Goal: Task Accomplishment & Management: Manage account settings

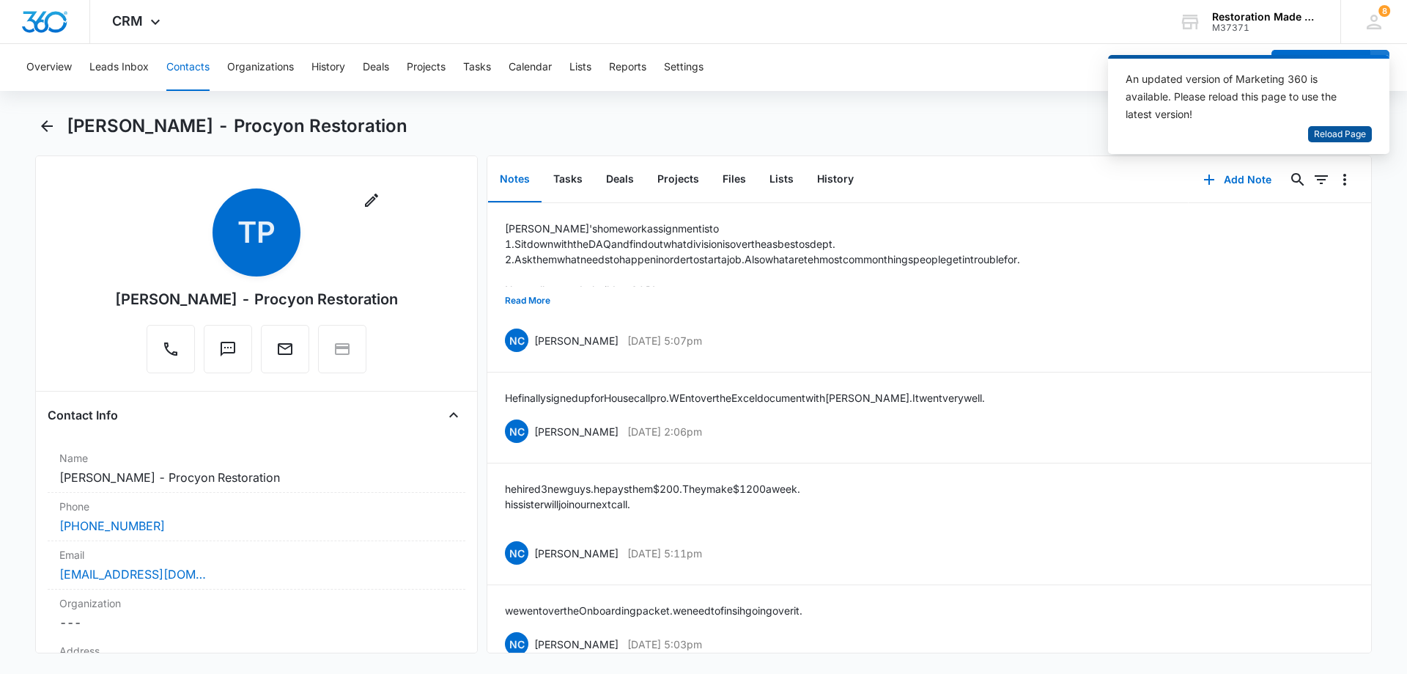
click at [1334, 135] on span "Reload Page" at bounding box center [1340, 135] width 52 height 14
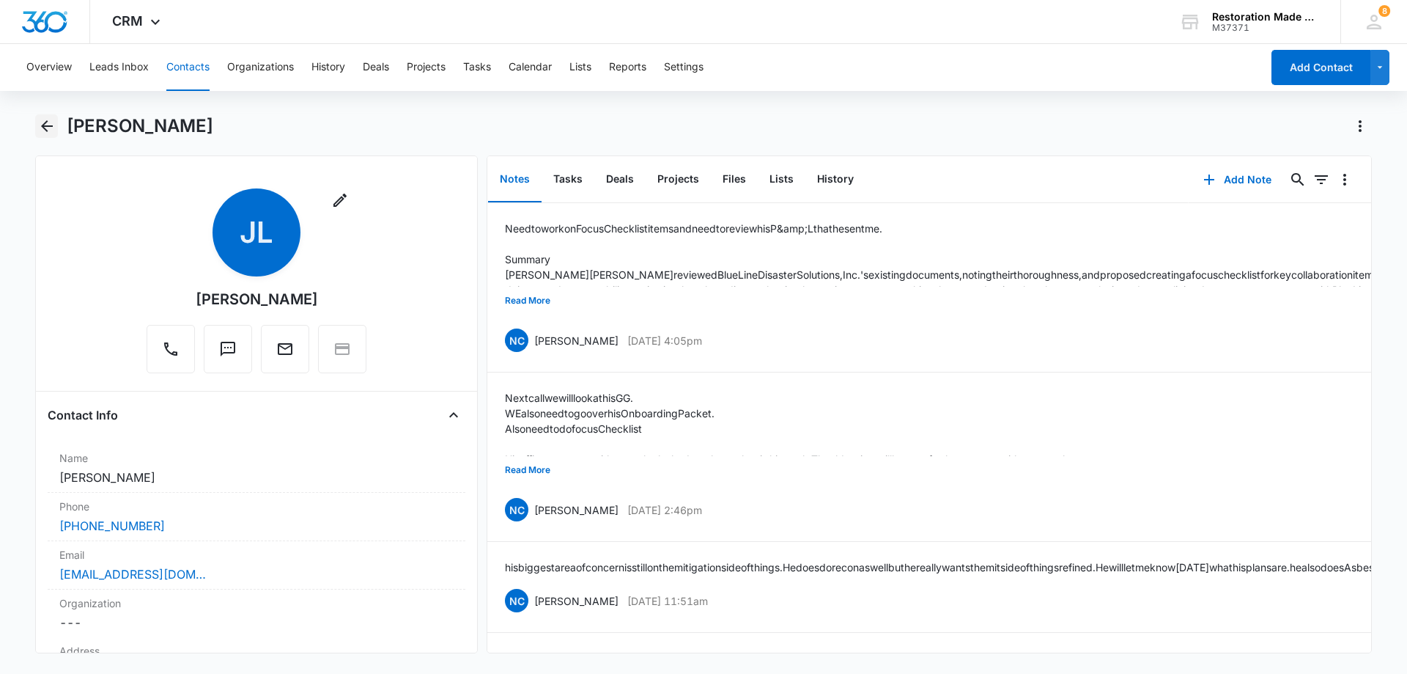
click at [49, 125] on icon "Back" at bounding box center [47, 126] width 12 height 12
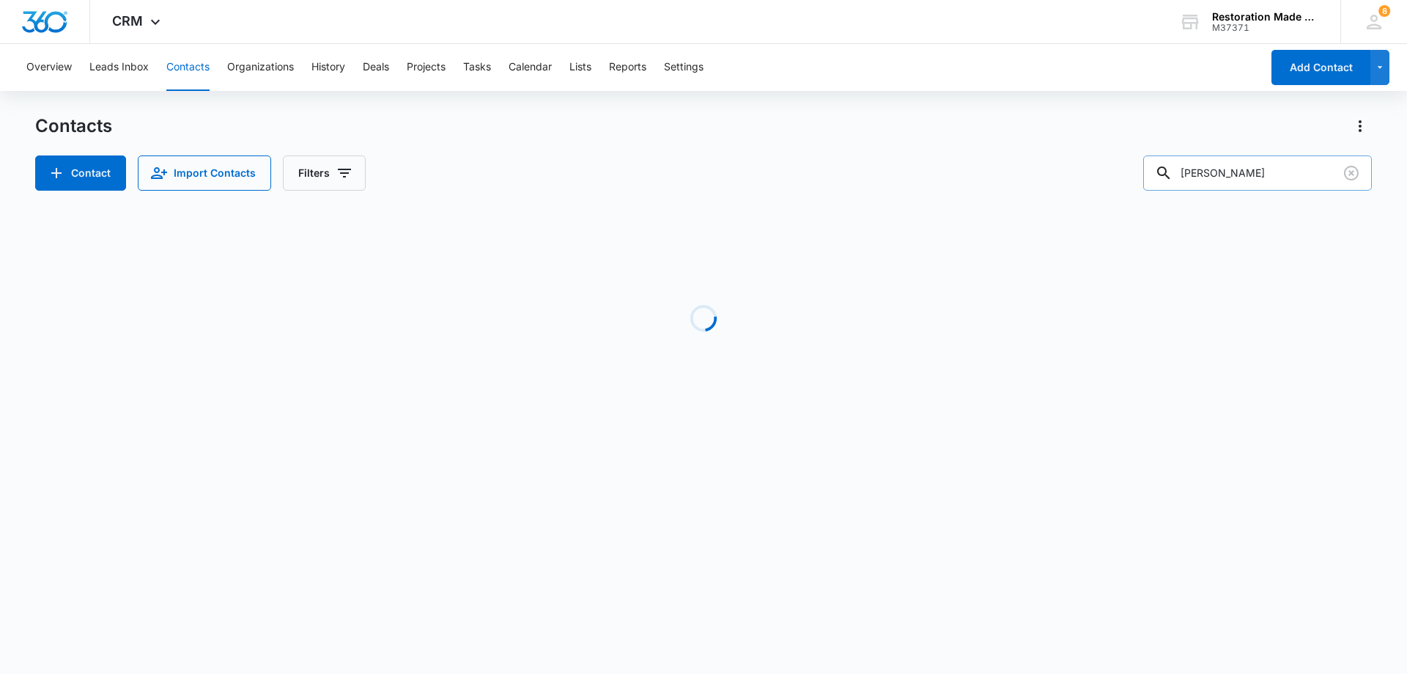
click at [1263, 172] on input "[PERSON_NAME]" at bounding box center [1257, 172] width 229 height 35
type input "j"
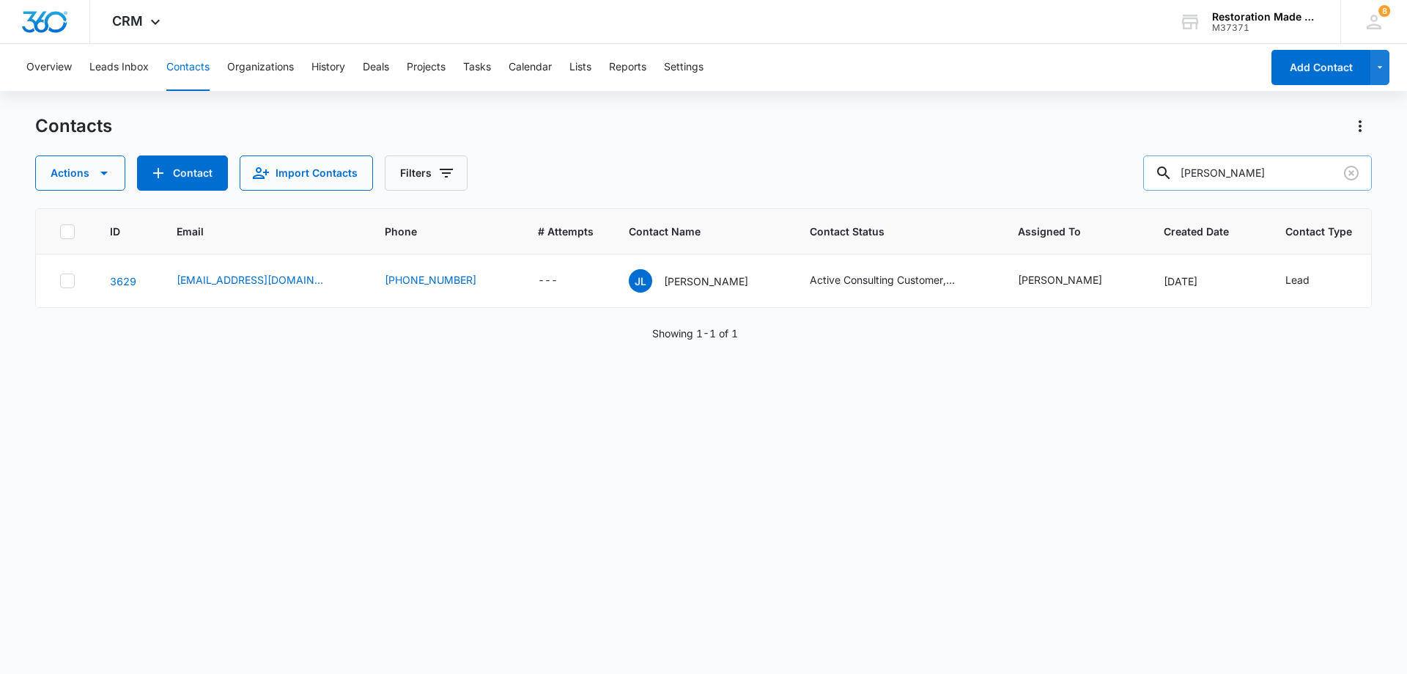
type input "[PERSON_NAME]"
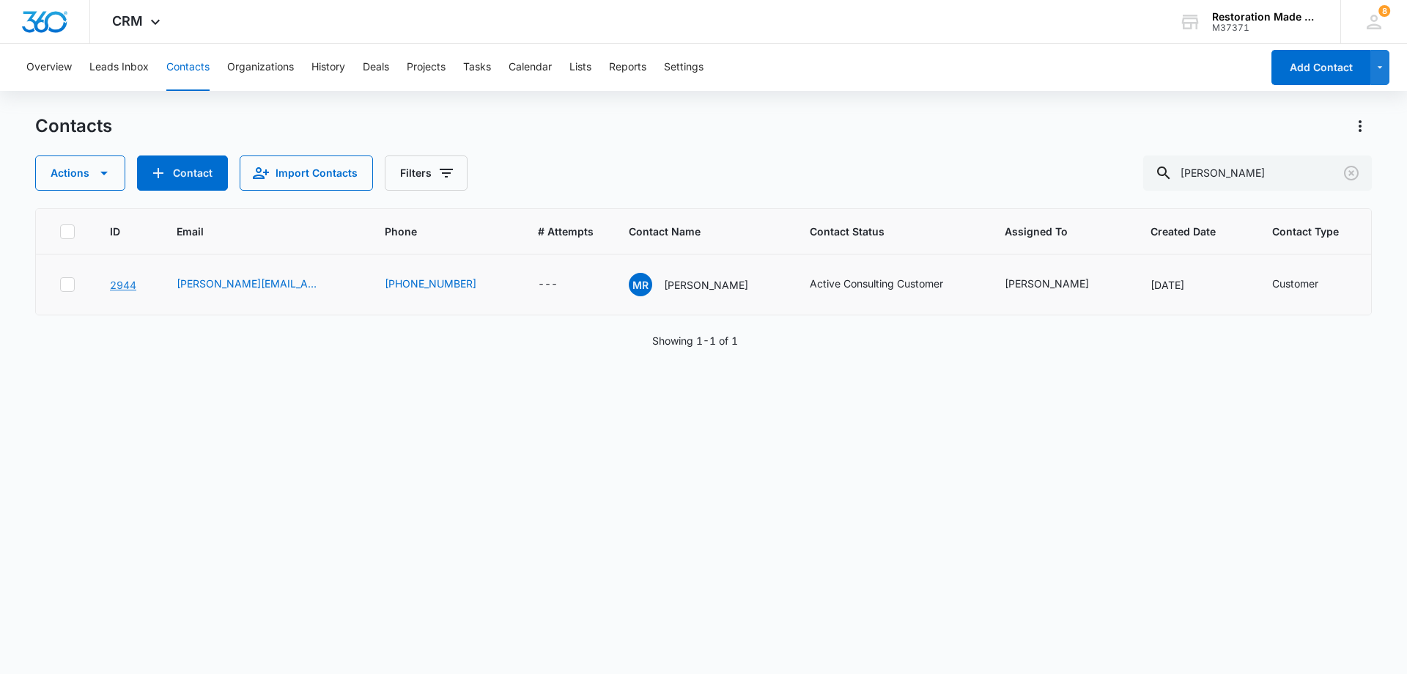
click at [122, 291] on link "2944" at bounding box center [123, 285] width 26 height 12
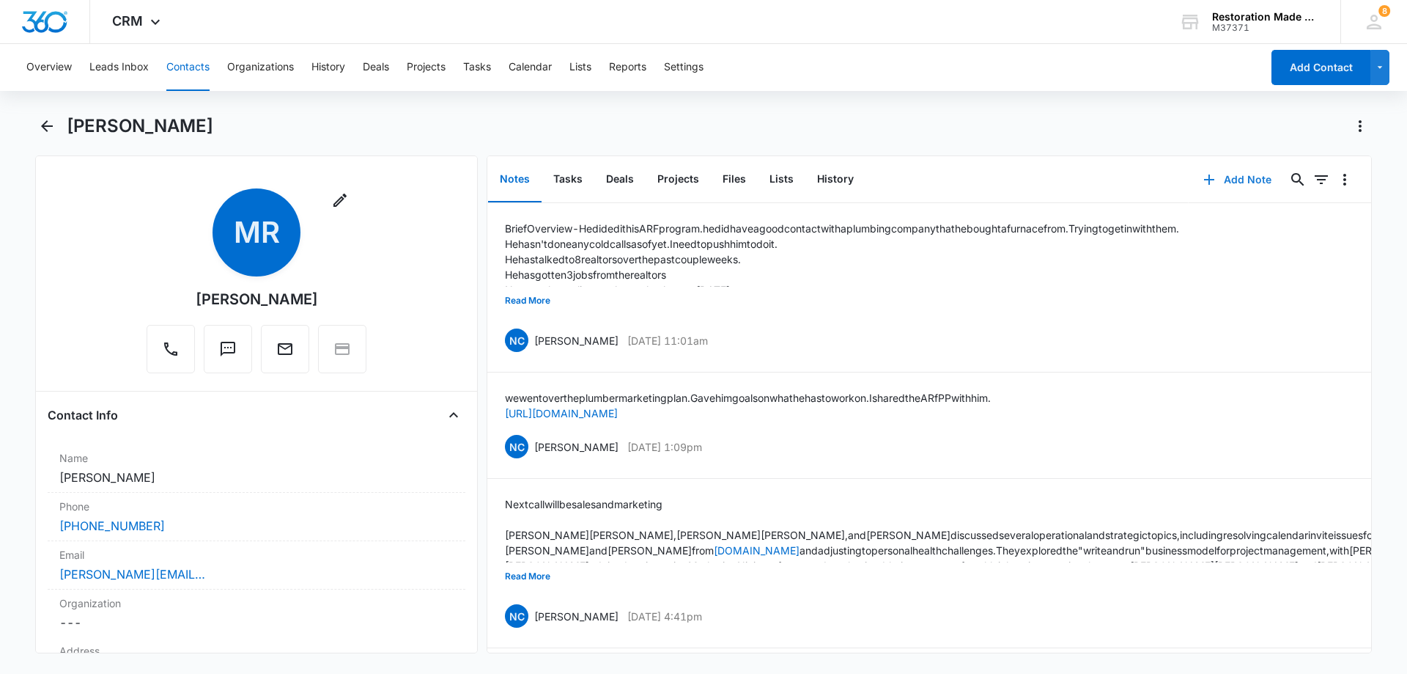
click at [1253, 177] on button "Add Note" at bounding box center [1237, 179] width 97 height 35
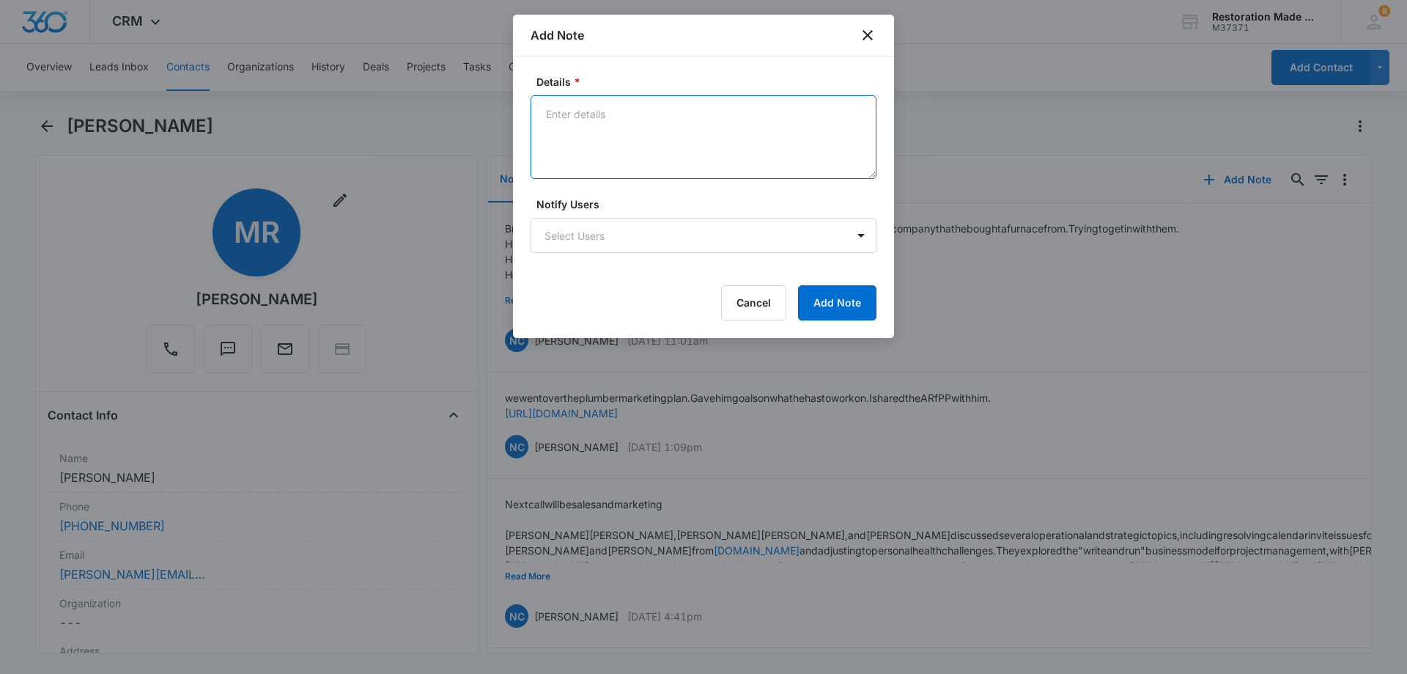
click at [642, 133] on textarea "Details *" at bounding box center [704, 137] width 346 height 84
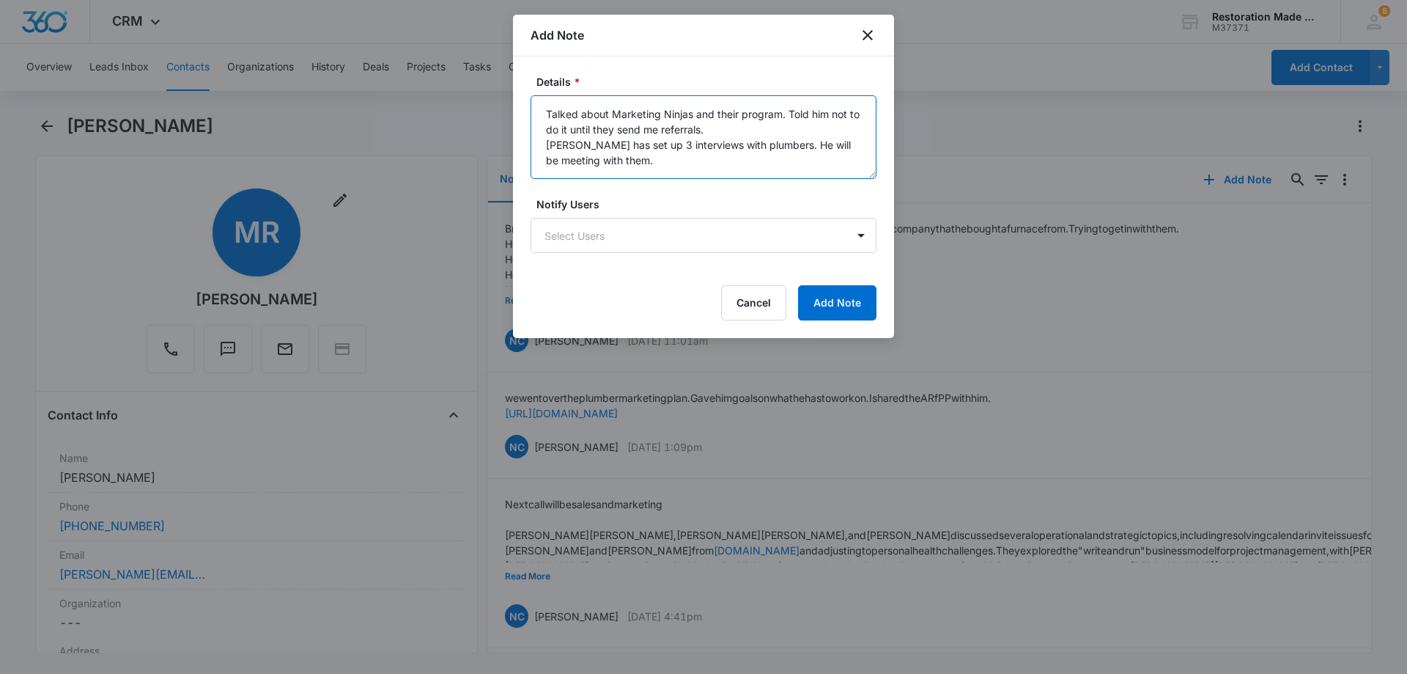
type textarea "Talked about Marketing Ninjas and their program. Told him not to do it until th…"
